Goal: Check status: Check status

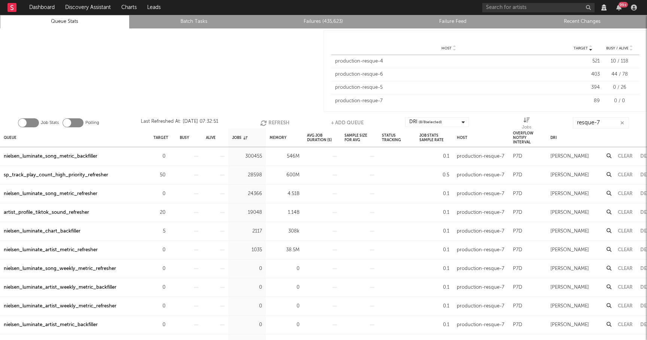
click at [290, 82] on div at bounding box center [162, 70] width 324 height 85
click at [622, 123] on icon "button" at bounding box center [623, 123] width 4 height 5
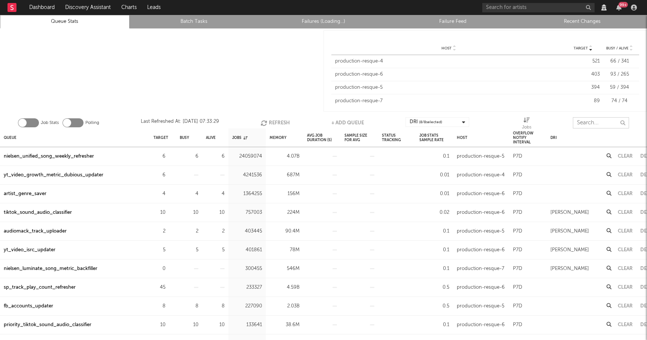
click at [595, 127] on input "text" at bounding box center [601, 122] width 56 height 11
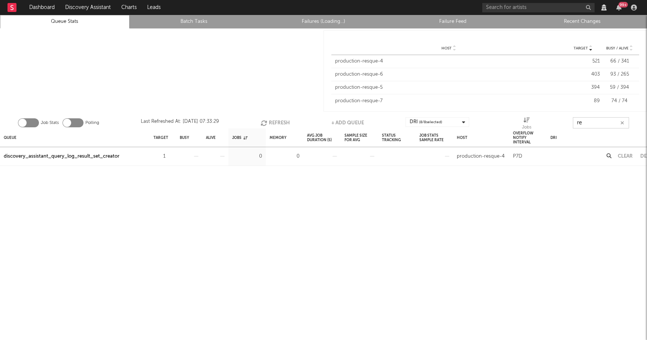
type input "r"
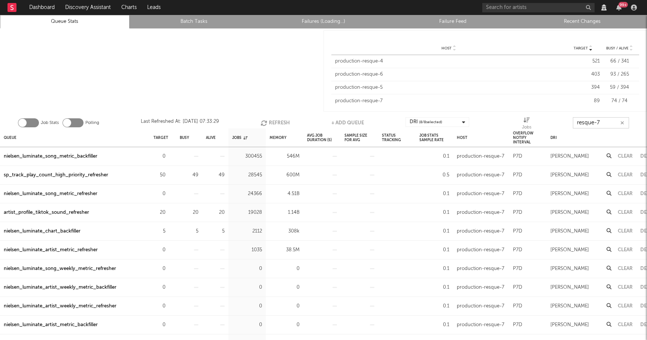
click at [281, 120] on button "Refresh" at bounding box center [275, 122] width 29 height 11
click at [278, 119] on button "Refresh" at bounding box center [275, 122] width 29 height 11
click at [278, 118] on button "Refresh" at bounding box center [274, 122] width 29 height 11
click at [278, 123] on button "Refresh" at bounding box center [275, 122] width 29 height 11
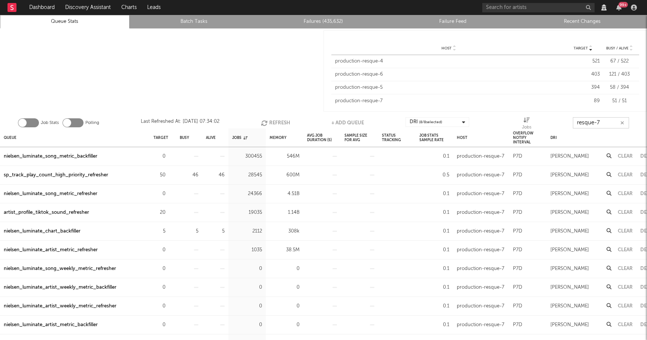
click at [278, 123] on button "Refresh" at bounding box center [275, 122] width 29 height 11
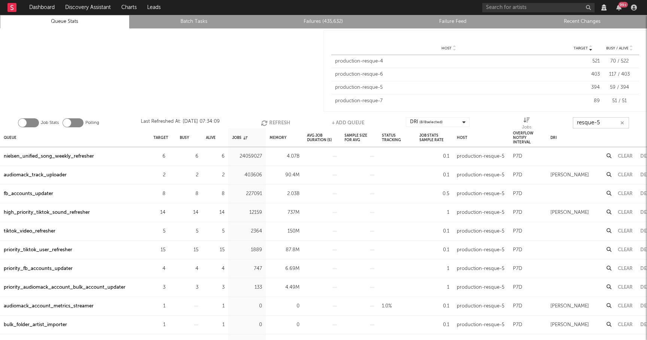
click at [270, 124] on button "Refresh" at bounding box center [275, 122] width 29 height 11
click at [270, 124] on button "Refresh" at bounding box center [274, 122] width 29 height 11
click at [270, 124] on button "Refresh" at bounding box center [275, 122] width 29 height 11
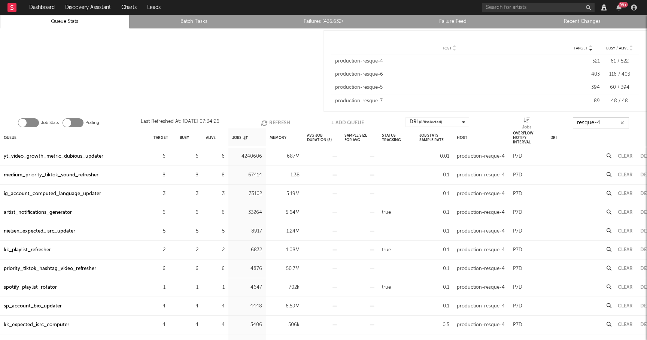
click at [278, 122] on button "Refresh" at bounding box center [275, 122] width 29 height 11
click at [277, 122] on button "Refresh" at bounding box center [275, 122] width 29 height 11
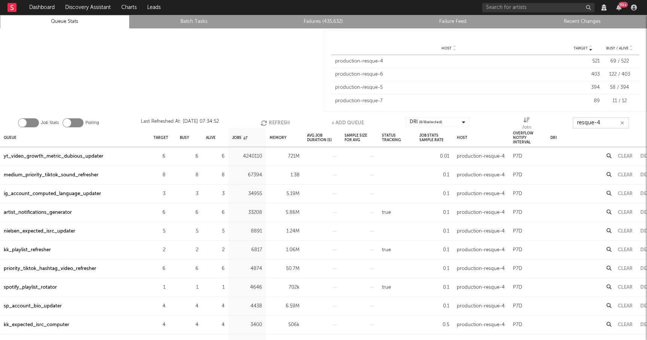
click at [277, 122] on button "Refresh" at bounding box center [275, 122] width 29 height 11
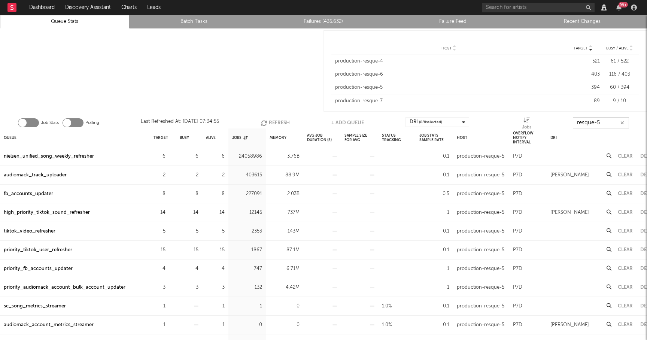
click at [271, 124] on button "Refresh" at bounding box center [275, 122] width 29 height 11
click at [271, 124] on button "Refresh" at bounding box center [274, 122] width 29 height 11
click at [271, 124] on button "Refresh" at bounding box center [275, 122] width 29 height 11
click at [271, 124] on button "Refresh" at bounding box center [274, 122] width 29 height 11
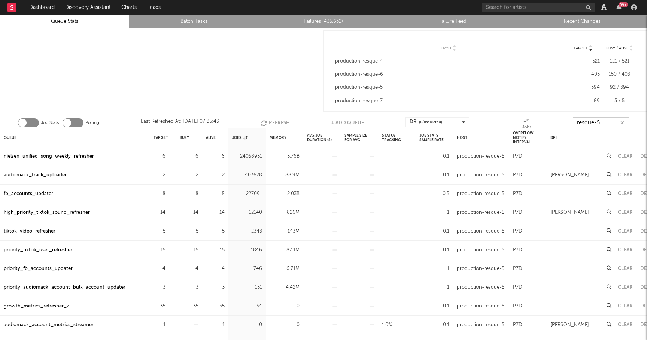
click at [271, 124] on button "Refresh" at bounding box center [275, 122] width 29 height 11
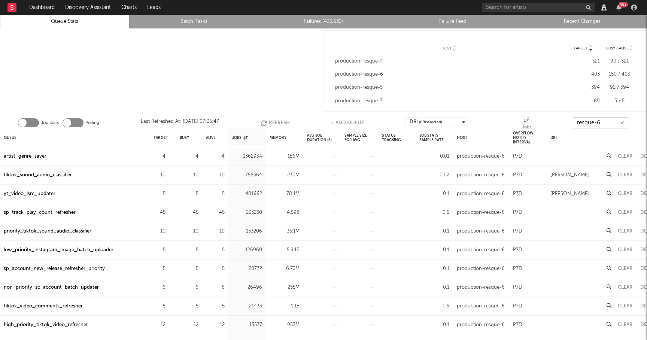
click at [266, 121] on icon "button" at bounding box center [265, 123] width 8 height 6
click at [273, 120] on button "Refresh" at bounding box center [274, 122] width 29 height 11
click at [273, 120] on button "Refresh" at bounding box center [275, 122] width 29 height 11
click at [274, 120] on button "Refresh" at bounding box center [275, 122] width 29 height 11
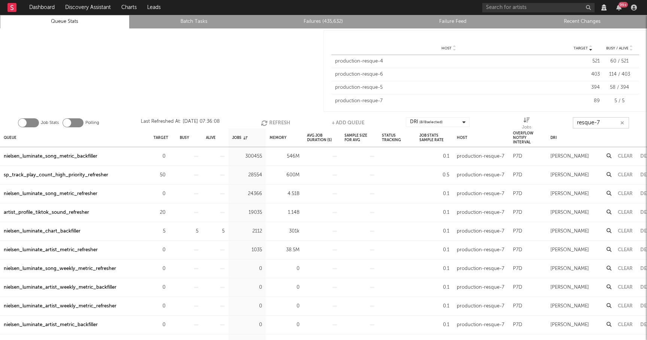
click at [276, 126] on button "Refresh" at bounding box center [275, 122] width 29 height 11
click at [278, 122] on button "Refresh" at bounding box center [274, 122] width 29 height 11
click at [170, 175] on icon "button" at bounding box center [169, 175] width 5 height 5
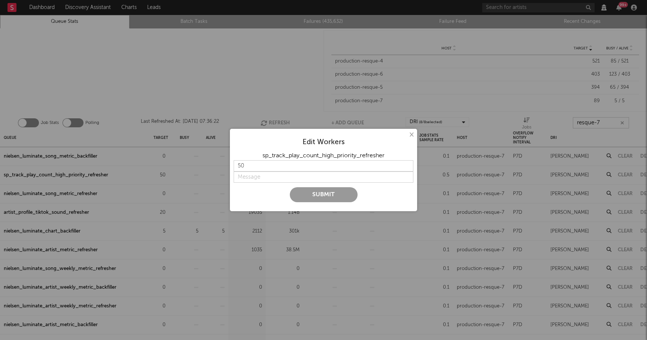
type input "resque-7"
click at [407, 166] on input "49" at bounding box center [324, 165] width 180 height 11
click at [407, 166] on input "48" at bounding box center [324, 165] width 180 height 11
click at [407, 166] on input "47" at bounding box center [324, 165] width 180 height 11
click at [407, 166] on input "46" at bounding box center [324, 165] width 180 height 11
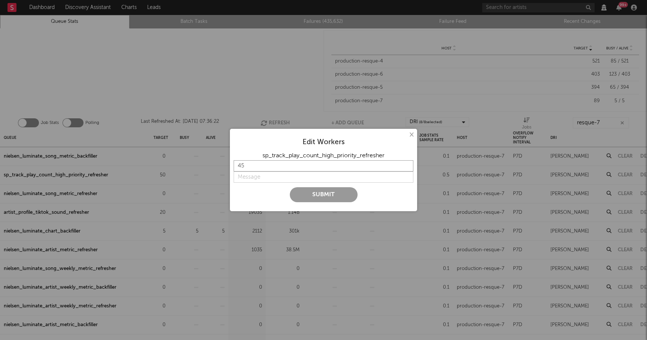
click at [407, 166] on input "45" at bounding box center [324, 165] width 180 height 11
click at [407, 166] on input "44" at bounding box center [324, 165] width 180 height 11
click at [407, 166] on input "43" at bounding box center [324, 165] width 180 height 11
click at [407, 166] on input "42" at bounding box center [324, 165] width 180 height 11
click at [407, 166] on input "41" at bounding box center [324, 165] width 180 height 11
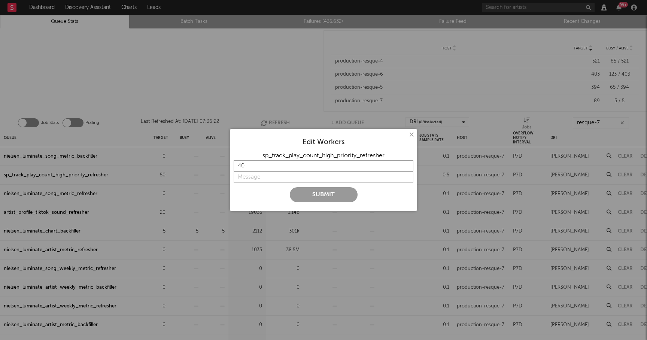
type input "40"
click at [407, 166] on input "40" at bounding box center [324, 165] width 180 height 11
click at [247, 179] on input "string" at bounding box center [324, 177] width 180 height 11
type input "still high?"
click at [317, 193] on button "Submit" at bounding box center [324, 194] width 68 height 15
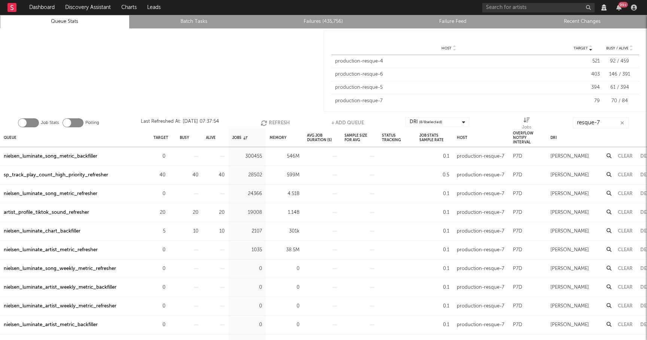
click at [276, 77] on div at bounding box center [162, 70] width 324 height 85
click at [608, 123] on input "resque-7" at bounding box center [601, 122] width 56 height 11
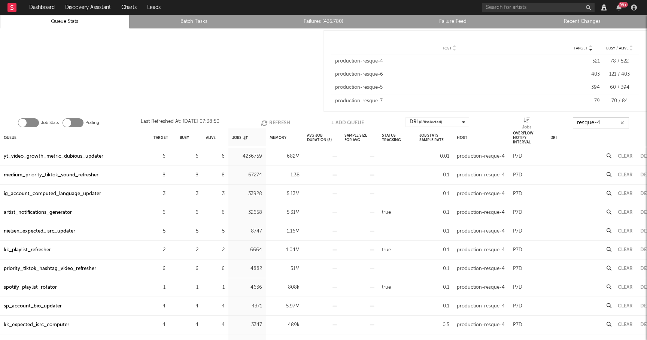
click at [267, 119] on button "Refresh" at bounding box center [275, 122] width 29 height 11
click at [280, 120] on button "Refresh" at bounding box center [275, 122] width 29 height 11
click at [280, 120] on button "Refresh" at bounding box center [274, 122] width 29 height 11
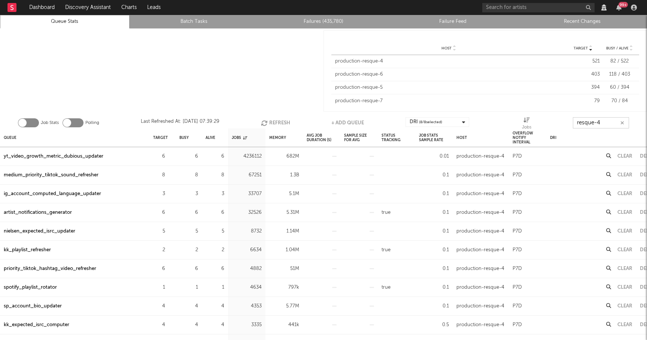
click at [282, 123] on button "Refresh" at bounding box center [275, 122] width 29 height 11
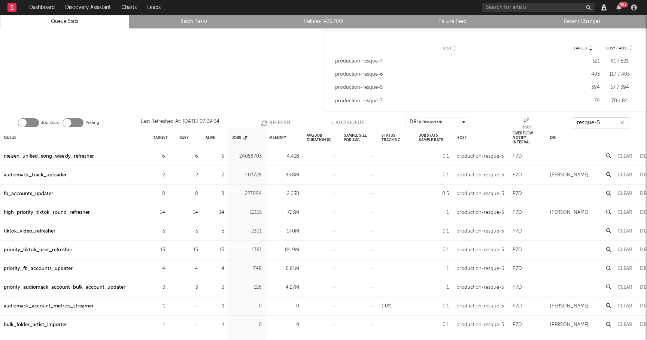
click at [276, 119] on button "Refresh" at bounding box center [275, 122] width 29 height 11
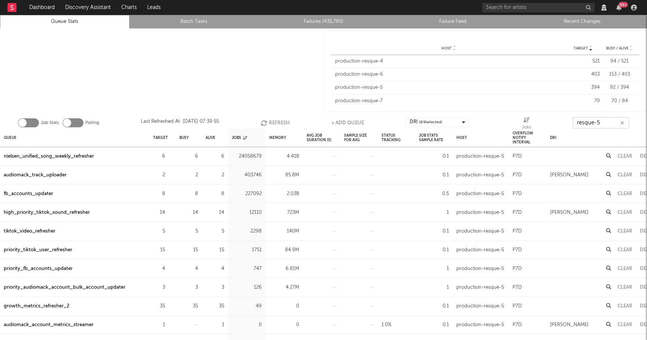
click at [276, 119] on button "Refresh" at bounding box center [275, 122] width 29 height 11
type input "resque-5"
click at [273, 121] on button "Refresh" at bounding box center [275, 122] width 29 height 11
click at [281, 124] on button "Refresh" at bounding box center [275, 122] width 29 height 11
click at [284, 120] on button "Refresh" at bounding box center [274, 122] width 29 height 11
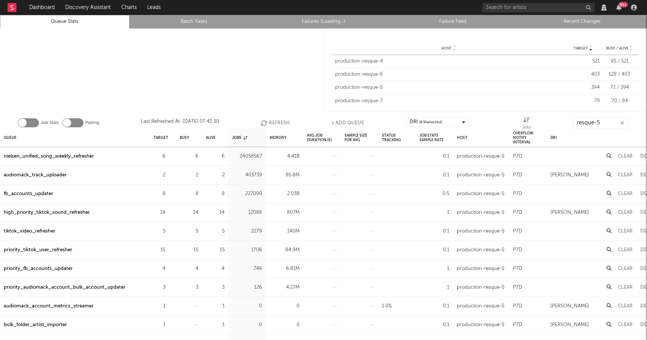
click at [284, 120] on button "Refresh" at bounding box center [275, 122] width 29 height 11
click at [111, 290] on div "priority_audiomack_account_bulk_account_updater" at bounding box center [65, 287] width 122 height 9
click at [275, 121] on button "Refresh" at bounding box center [275, 122] width 29 height 11
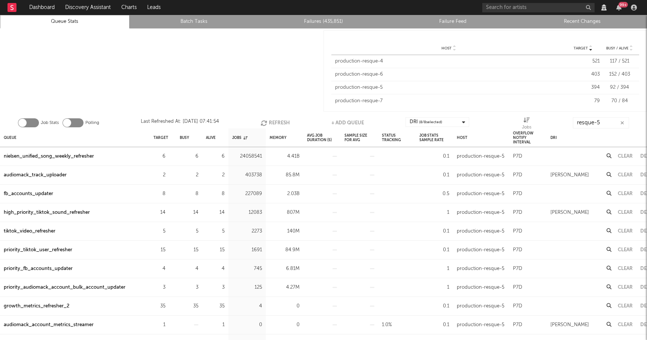
click at [275, 121] on button "Refresh" at bounding box center [275, 122] width 29 height 11
click at [285, 122] on button "Refresh" at bounding box center [275, 122] width 29 height 11
click at [607, 125] on input "resque-5" at bounding box center [601, 122] width 56 height 11
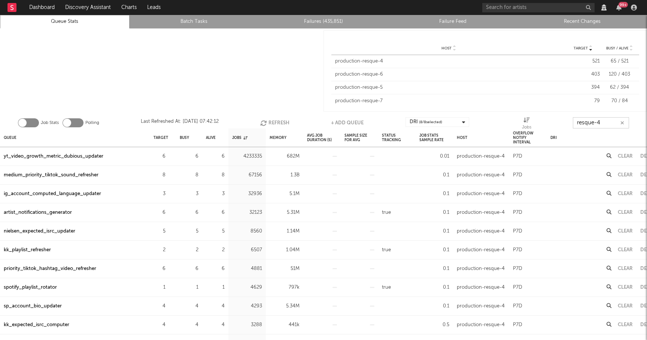
click at [282, 123] on button "Refresh" at bounding box center [274, 122] width 29 height 11
click at [283, 123] on button "Refresh" at bounding box center [275, 122] width 29 height 11
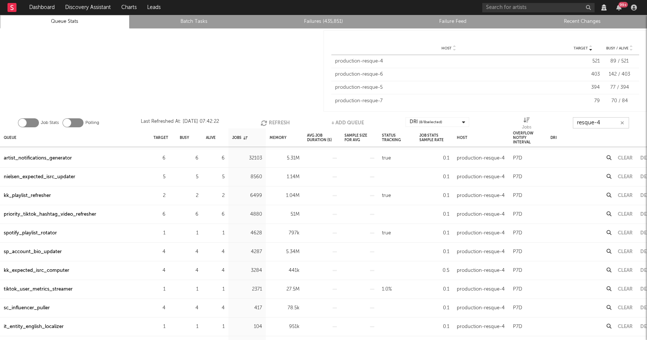
click at [275, 121] on button "Refresh" at bounding box center [275, 122] width 29 height 11
click at [615, 121] on input "resque-4" at bounding box center [601, 122] width 56 height 11
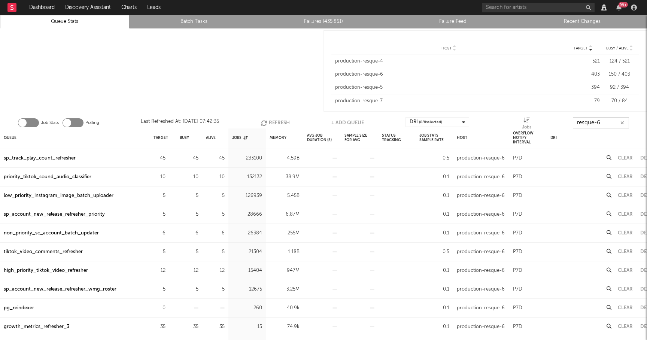
click at [274, 122] on button "Refresh" at bounding box center [275, 122] width 29 height 11
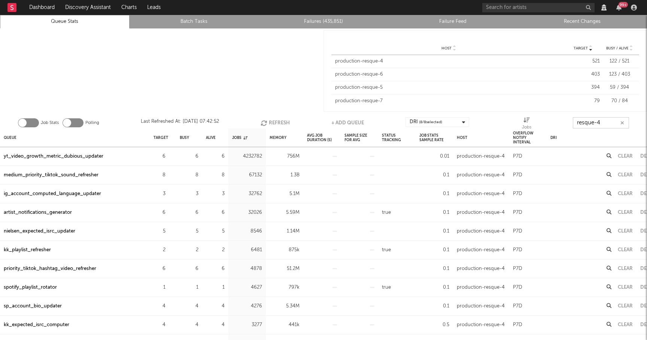
click at [280, 121] on button "Refresh" at bounding box center [275, 122] width 29 height 11
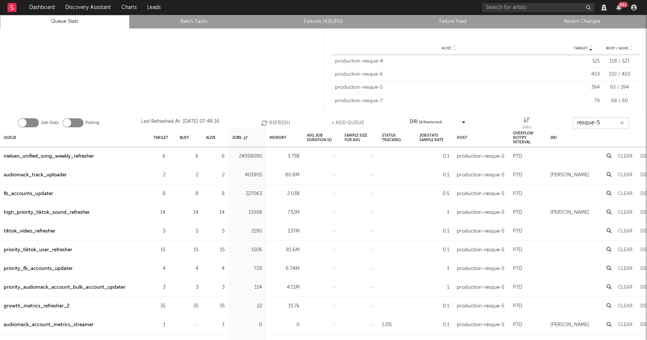
click at [278, 119] on button "Refresh" at bounding box center [275, 122] width 29 height 11
click at [278, 120] on button "Refresh" at bounding box center [275, 122] width 29 height 11
click at [273, 122] on button "Refresh" at bounding box center [275, 122] width 29 height 11
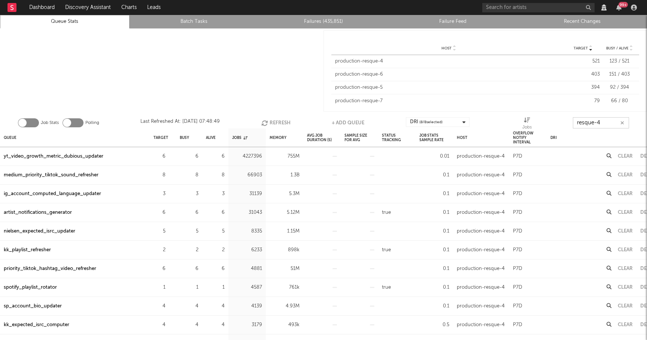
click at [269, 120] on icon "button" at bounding box center [265, 123] width 8 height 6
click at [284, 120] on button "Refresh" at bounding box center [275, 122] width 29 height 11
click at [288, 119] on button "Refresh" at bounding box center [275, 122] width 29 height 11
click at [274, 120] on button "Refresh" at bounding box center [275, 122] width 29 height 11
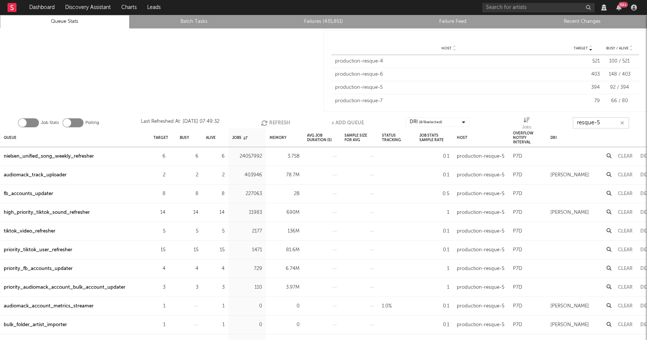
click at [275, 120] on button "Refresh" at bounding box center [275, 122] width 29 height 11
click at [282, 122] on button "Refresh" at bounding box center [275, 122] width 29 height 11
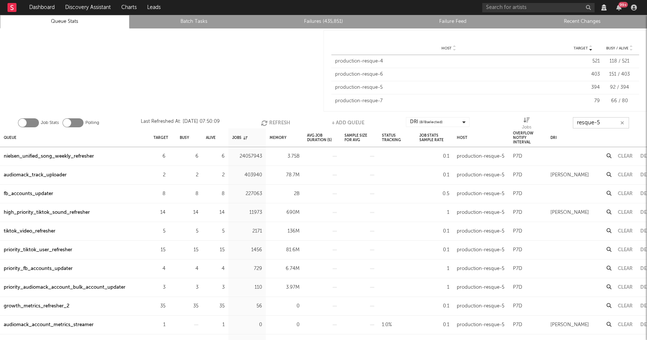
click at [282, 122] on button "Refresh" at bounding box center [275, 122] width 29 height 11
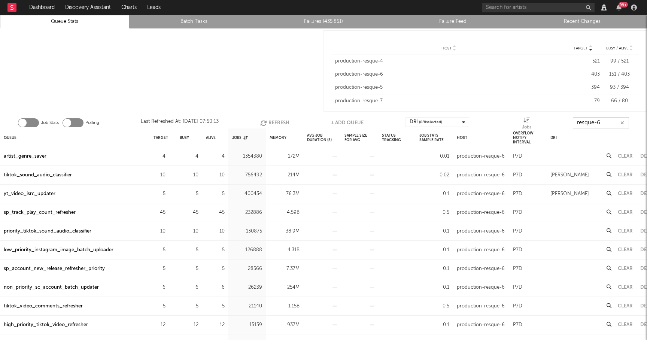
click at [276, 121] on button "Refresh" at bounding box center [274, 122] width 29 height 11
click at [276, 119] on button "Refresh" at bounding box center [275, 122] width 29 height 11
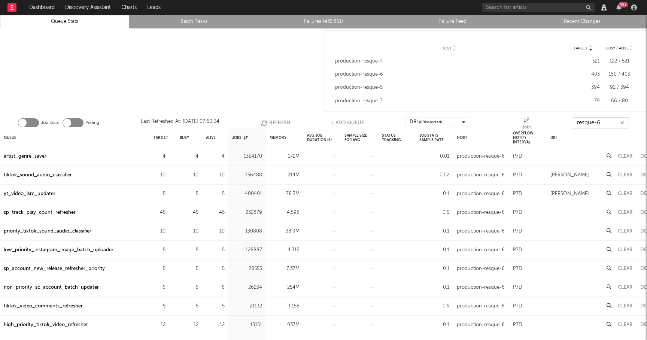
click at [276, 120] on button "Refresh" at bounding box center [275, 122] width 29 height 11
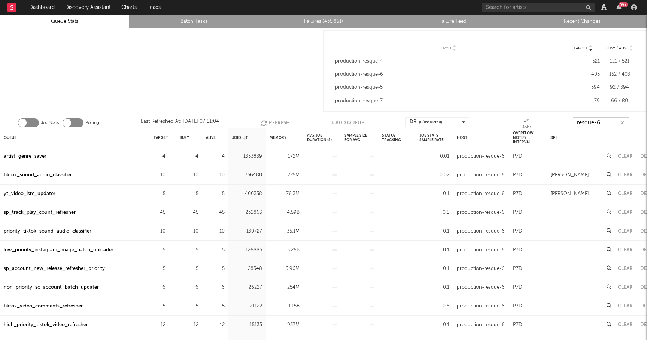
click at [276, 120] on button "Refresh" at bounding box center [275, 122] width 29 height 11
click at [276, 120] on button "Refresh" at bounding box center [274, 122] width 29 height 11
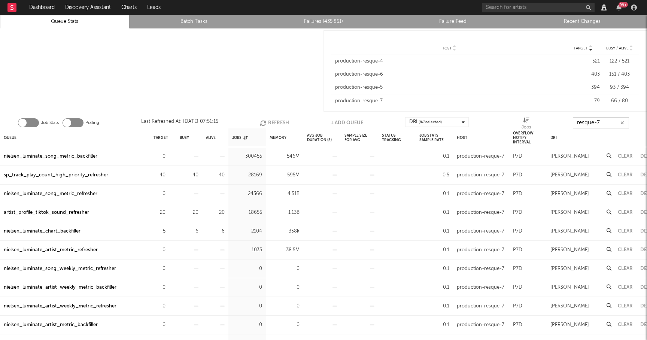
click at [283, 123] on button "Refresh" at bounding box center [274, 122] width 29 height 11
click at [266, 123] on icon "button" at bounding box center [264, 123] width 8 height 6
click at [278, 122] on button "Refresh" at bounding box center [274, 122] width 29 height 11
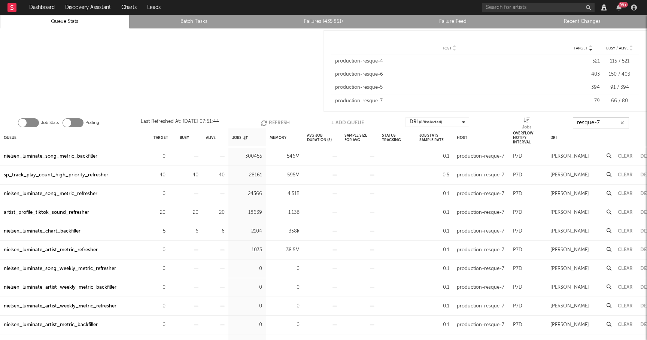
click at [270, 123] on button "Refresh" at bounding box center [275, 122] width 29 height 11
click at [270, 122] on button "Refresh" at bounding box center [274, 122] width 29 height 11
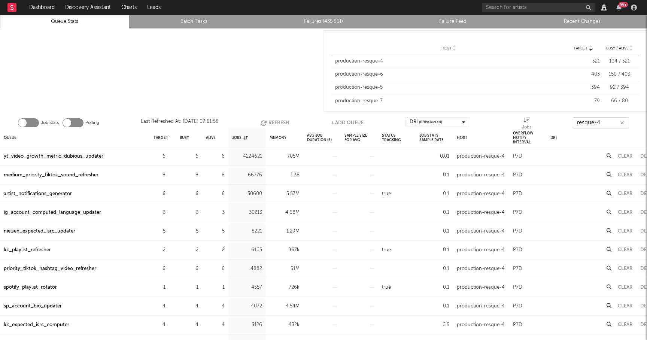
click at [280, 123] on button "Refresh" at bounding box center [274, 122] width 29 height 11
click at [280, 123] on button "Refresh" at bounding box center [275, 122] width 29 height 11
type input "resque-5"
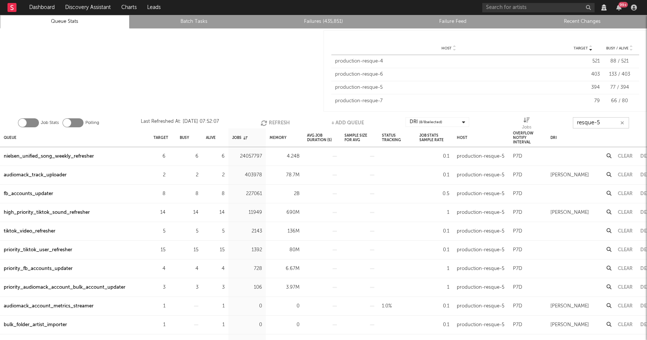
click at [621, 123] on icon "button" at bounding box center [623, 123] width 4 height 5
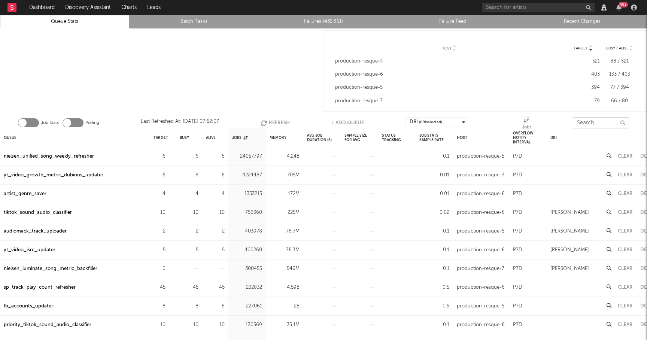
click at [607, 123] on input "text" at bounding box center [601, 122] width 56 height 11
type input "resque-7"
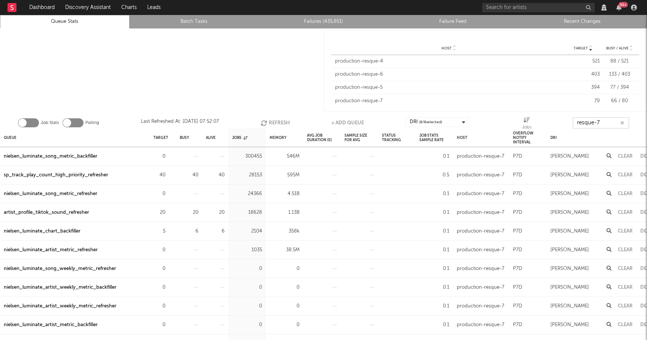
click at [268, 121] on icon "button" at bounding box center [265, 123] width 8 height 6
click at [267, 121] on icon "button" at bounding box center [264, 123] width 8 height 6
click at [267, 121] on icon "button" at bounding box center [265, 123] width 8 height 6
click at [270, 120] on button "Refresh" at bounding box center [275, 122] width 29 height 11
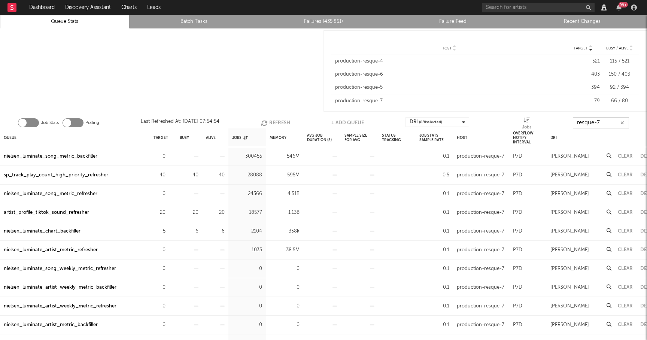
click at [270, 123] on button "Refresh" at bounding box center [275, 122] width 29 height 11
click at [61, 231] on div "nielsen_luminate_chart_backfiller" at bounding box center [42, 231] width 77 height 9
click at [282, 121] on button "Refresh" at bounding box center [274, 122] width 29 height 11
click at [277, 124] on button "Refresh" at bounding box center [275, 122] width 29 height 11
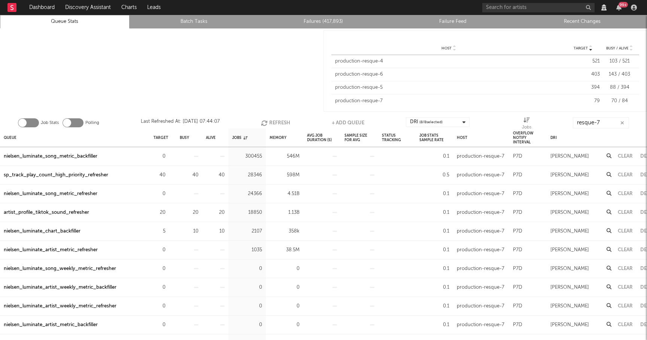
click at [58, 234] on div "nielsen_luminate_chart_backfiller" at bounding box center [42, 231] width 77 height 9
click at [265, 120] on icon "button" at bounding box center [265, 123] width 8 height 6
click at [273, 120] on button "Refresh" at bounding box center [275, 122] width 29 height 11
click at [277, 121] on button "Refresh" at bounding box center [274, 122] width 29 height 11
click at [272, 123] on button "Refresh" at bounding box center [275, 122] width 29 height 11
